Goal: Navigation & Orientation: Go to known website

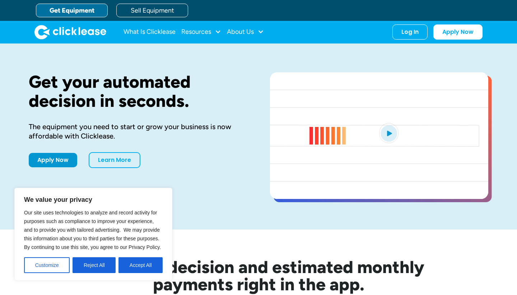
click at [501, 61] on div "Get your automated decision in seconds. The equipment you need to start or grow…" at bounding box center [258, 136] width 517 height 186
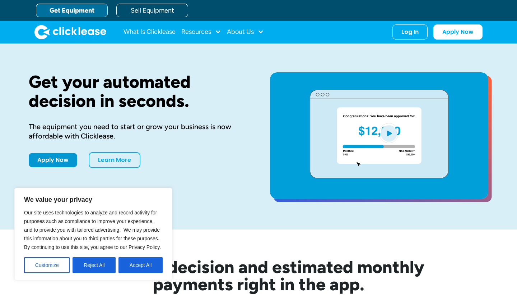
click at [513, 57] on div "Get your automated decision in seconds. The equipment you need to start or grow…" at bounding box center [258, 136] width 517 height 186
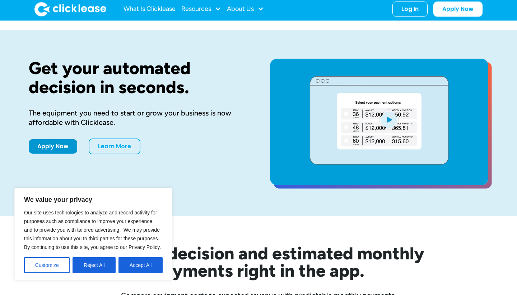
scroll to position [14, 0]
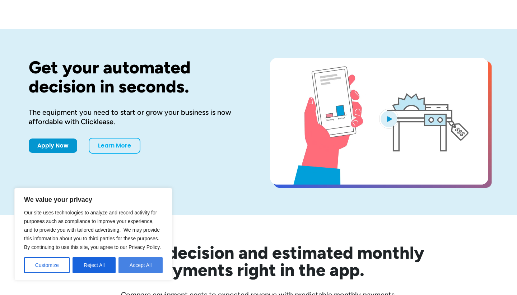
click at [142, 271] on button "Accept All" at bounding box center [141, 265] width 44 height 16
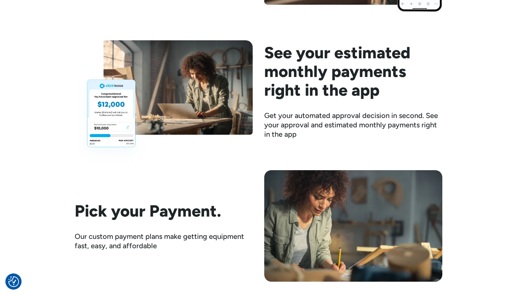
scroll to position [981, 0]
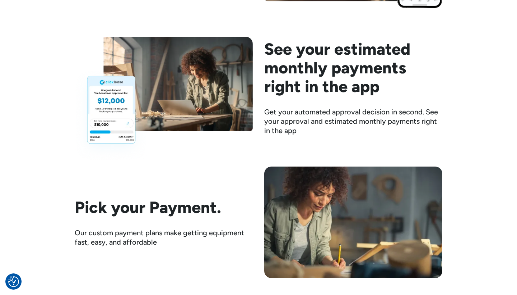
click at [502, 123] on div "Here's how it works Find The Equipment Clicklease partners with thousands of se…" at bounding box center [258, 62] width 517 height 714
click at [517, 116] on div "Here's how it works Find The Equipment Clicklease partners with thousands of se…" at bounding box center [258, 62] width 517 height 714
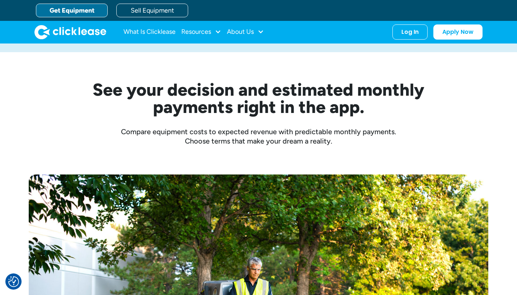
scroll to position [0, 0]
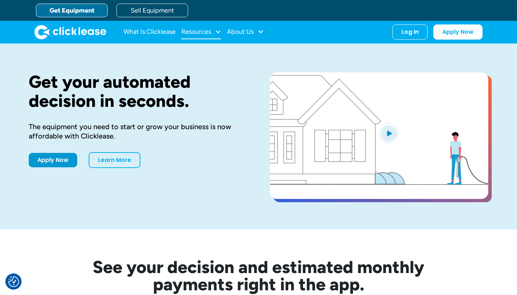
click at [214, 33] on div "Resources" at bounding box center [201, 32] width 40 height 14
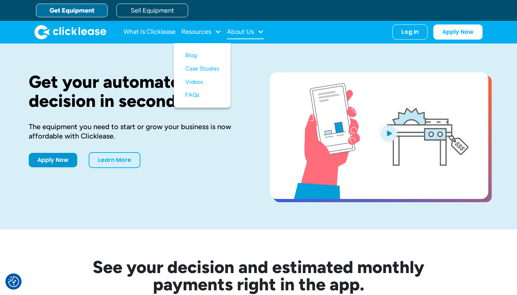
click at [258, 30] on div at bounding box center [261, 31] width 6 height 6
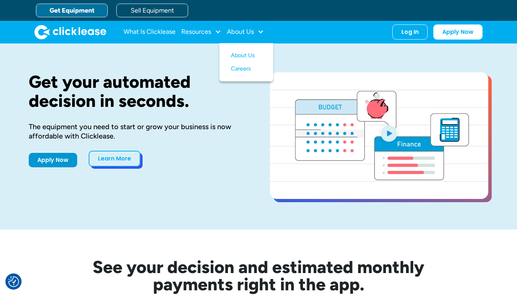
click at [121, 163] on link "Learn More" at bounding box center [115, 158] width 52 height 16
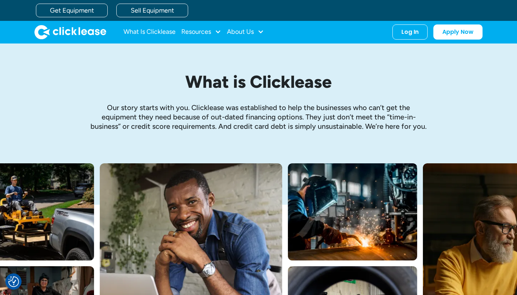
click at [515, 20] on div "Get Equipment Sell Equipment" at bounding box center [258, 10] width 517 height 21
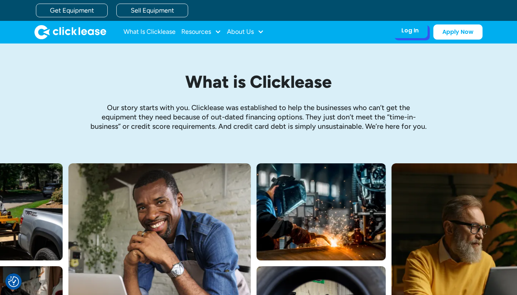
click at [416, 27] on div "Log In" at bounding box center [410, 30] width 17 height 7
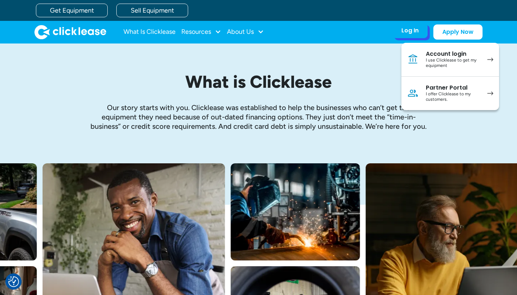
click at [429, 59] on div "I use Clicklease to get my equipment" at bounding box center [453, 62] width 54 height 11
